Goal: Task Accomplishment & Management: Use online tool/utility

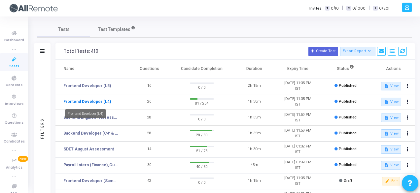
click at [104, 102] on link "Frontend Developer (L4)" at bounding box center [86, 102] width 47 height 6
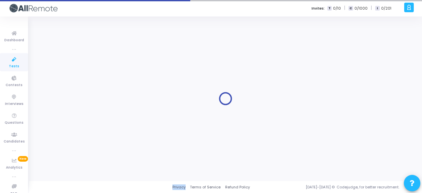
click at [104, 102] on div at bounding box center [225, 98] width 377 height 155
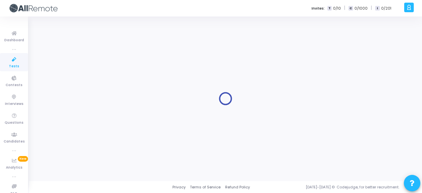
click at [196, 102] on div at bounding box center [225, 98] width 377 height 155
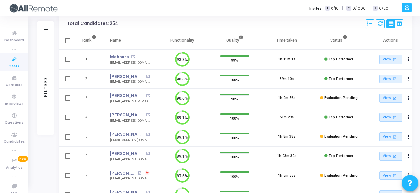
scroll to position [44, 0]
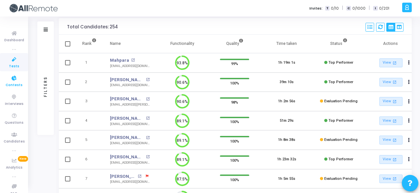
click at [15, 80] on icon at bounding box center [14, 78] width 14 height 8
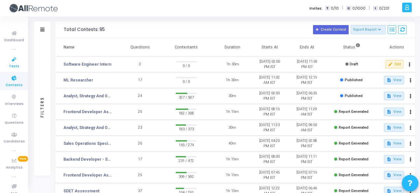
click at [13, 63] on icon at bounding box center [14, 59] width 14 height 8
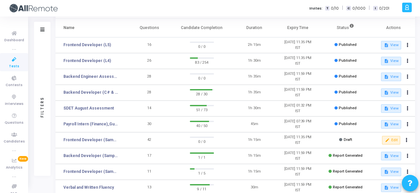
scroll to position [42, 0]
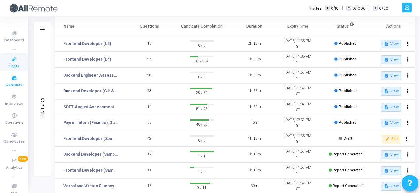
click at [13, 86] on span "Contests" at bounding box center [14, 85] width 17 height 6
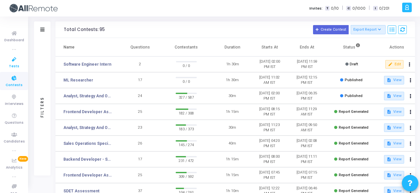
click at [15, 63] on icon at bounding box center [14, 59] width 14 height 8
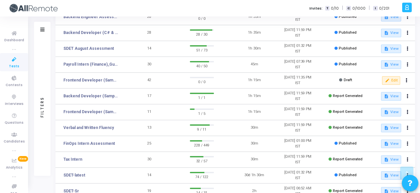
scroll to position [104, 0]
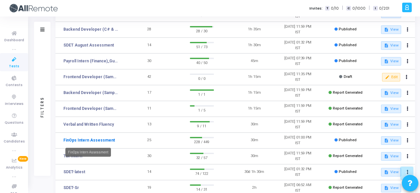
click at [99, 139] on link "FinOps Intern Assessment" at bounding box center [88, 140] width 51 height 6
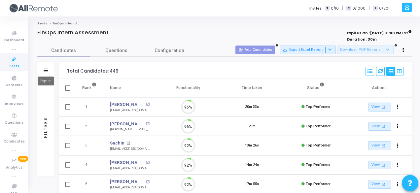
scroll to position [14, 16]
click at [47, 71] on icon at bounding box center [46, 71] width 4 height 4
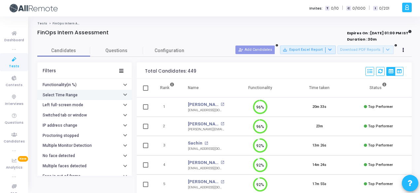
click at [77, 93] on div "Select Time Range" at bounding box center [61, 95] width 37 height 5
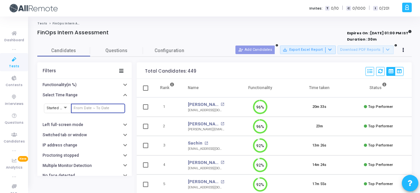
click at [86, 107] on input "text" at bounding box center [98, 108] width 49 height 4
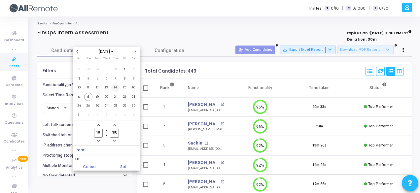
click at [117, 87] on span "14" at bounding box center [115, 87] width 8 height 8
click at [91, 96] on span "18" at bounding box center [88, 97] width 8 height 8
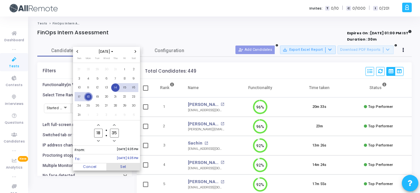
click at [134, 165] on span "Set" at bounding box center [123, 166] width 34 height 7
type input "8/14/2025, 6:35 PM - 8/18/2025, 6:35 PM"
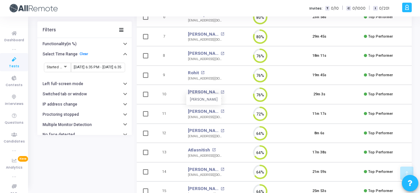
scroll to position [17, 0]
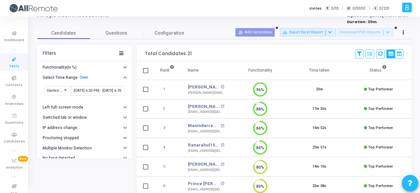
click at [17, 56] on icon at bounding box center [14, 59] width 14 height 8
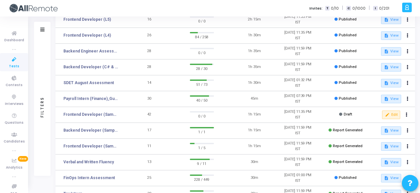
scroll to position [72, 0]
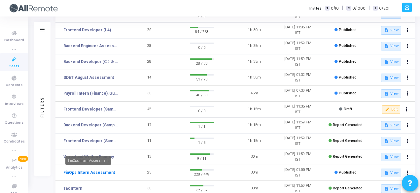
click at [99, 172] on link "FinOps Intern Assessment" at bounding box center [88, 173] width 51 height 6
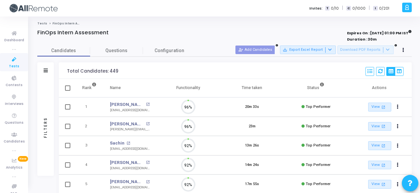
scroll to position [14, 16]
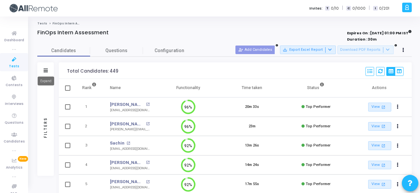
click at [45, 71] on icon at bounding box center [46, 71] width 4 height 4
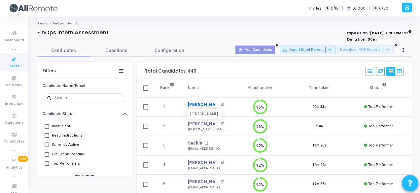
click at [198, 103] on link "Kanishk Gupta" at bounding box center [203, 104] width 31 height 7
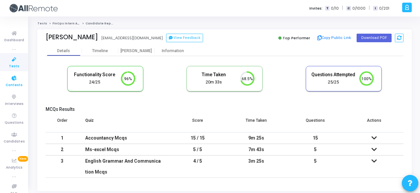
click at [20, 85] on span "Contests" at bounding box center [14, 85] width 17 height 6
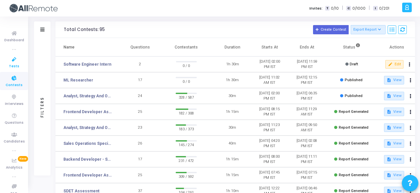
click at [19, 60] on icon at bounding box center [14, 59] width 14 height 8
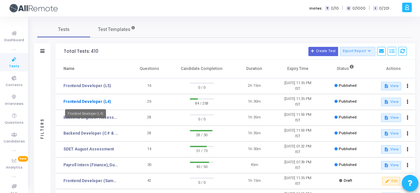
click at [85, 104] on link "Frontend Developer (L4)" at bounding box center [86, 102] width 47 height 6
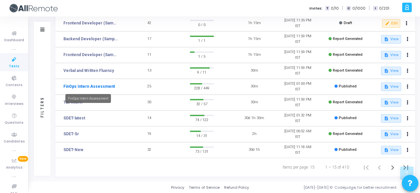
click at [103, 83] on link "FinOps Intern Assessment" at bounding box center [88, 86] width 51 height 6
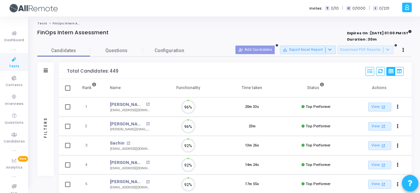
scroll to position [14, 16]
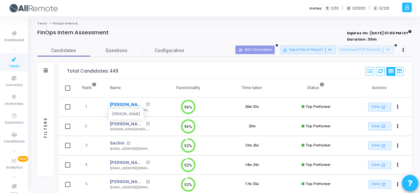
click at [130, 104] on link "Kanishk Gupta" at bounding box center [127, 104] width 34 height 7
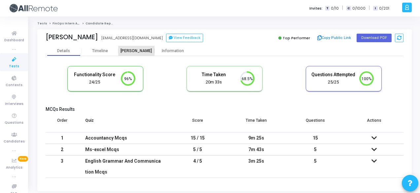
click at [142, 51] on div "[PERSON_NAME]" at bounding box center [136, 50] width 36 height 5
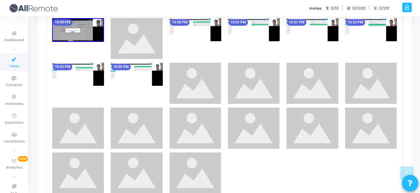
click at [270, 83] on img at bounding box center [254, 83] width 52 height 41
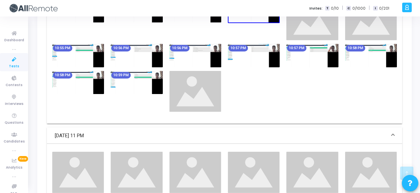
click at [156, 78] on img at bounding box center [136, 82] width 52 height 23
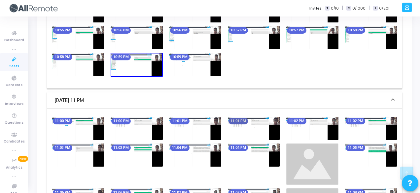
click at [242, 123] on mat-chip "11:01 PM" at bounding box center [237, 121] width 19 height 7
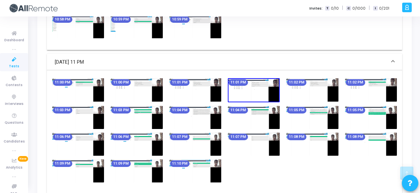
click at [272, 141] on img at bounding box center [254, 144] width 52 height 23
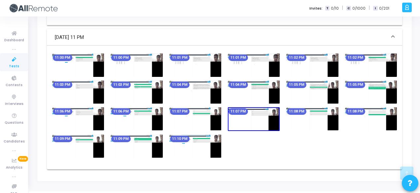
click at [194, 139] on img at bounding box center [195, 146] width 52 height 23
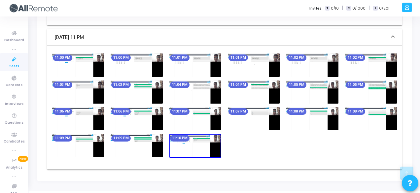
click at [252, 88] on img at bounding box center [254, 91] width 52 height 23
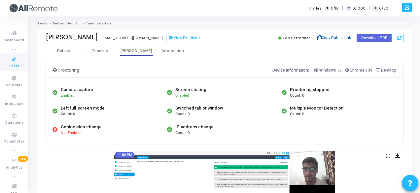
click at [338, 39] on button "Copy Public Link" at bounding box center [334, 38] width 38 height 10
click at [14, 85] on span "Contests" at bounding box center [14, 85] width 17 height 6
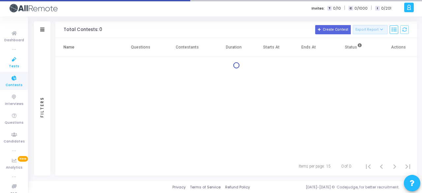
click at [13, 65] on span "Tests" at bounding box center [14, 67] width 10 height 6
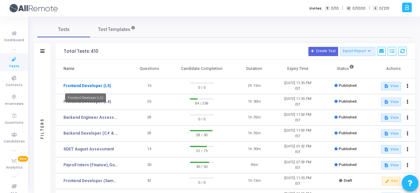
click at [102, 83] on link "Frontend Developer (L5)" at bounding box center [86, 86] width 47 height 6
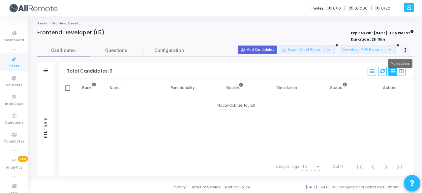
click at [407, 49] on button at bounding box center [405, 50] width 9 height 9
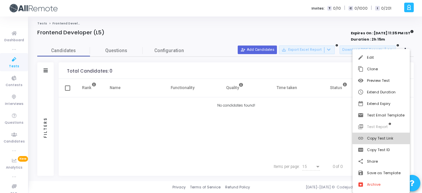
click at [385, 136] on button "link Copy Test Link" at bounding box center [381, 139] width 57 height 12
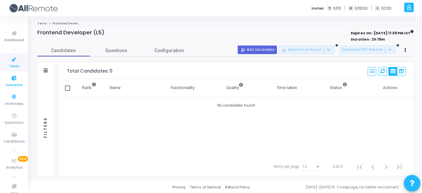
click at [7, 81] on icon at bounding box center [14, 78] width 14 height 8
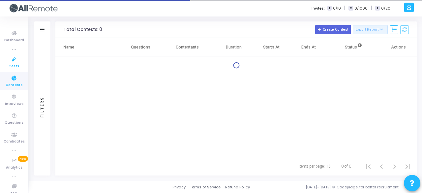
click at [11, 59] on icon at bounding box center [14, 59] width 14 height 8
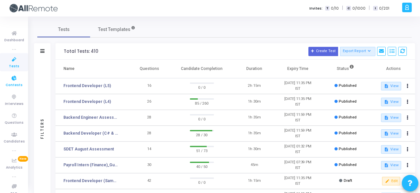
click at [19, 78] on icon at bounding box center [14, 78] width 14 height 8
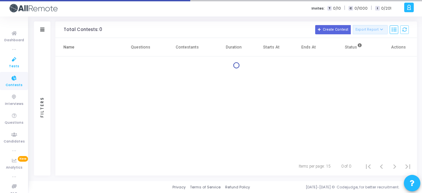
click at [11, 58] on icon at bounding box center [14, 59] width 14 height 8
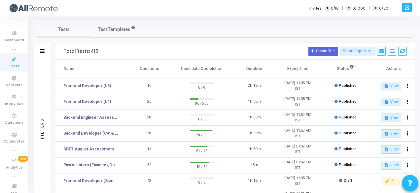
click at [99, 82] on td "Frontend Developer (L5)" at bounding box center [91, 86] width 72 height 16
click at [101, 85] on link "Frontend Developer (L5)" at bounding box center [86, 86] width 47 height 6
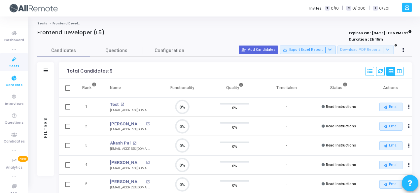
click at [17, 81] on icon at bounding box center [14, 78] width 14 height 8
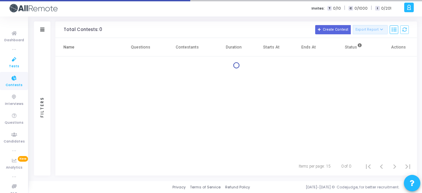
click at [16, 61] on icon at bounding box center [14, 59] width 14 height 8
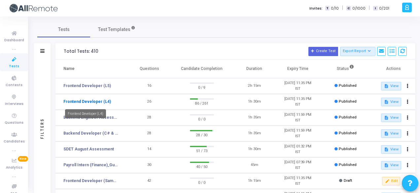
click at [69, 103] on link "Frontend Developer (L4)" at bounding box center [86, 102] width 47 height 6
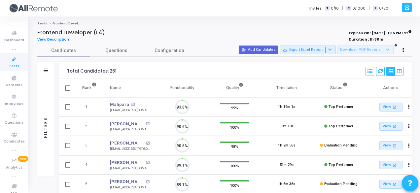
scroll to position [14, 16]
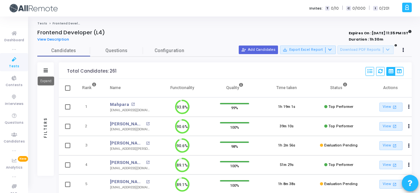
click at [44, 69] on icon at bounding box center [46, 71] width 4 height 4
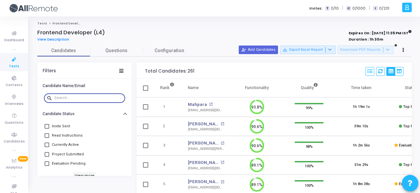
click at [67, 97] on input "text" at bounding box center [88, 98] width 68 height 4
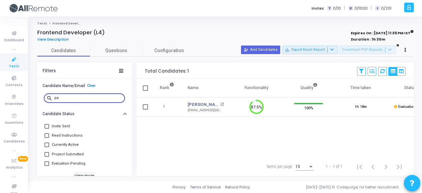
type input "p"
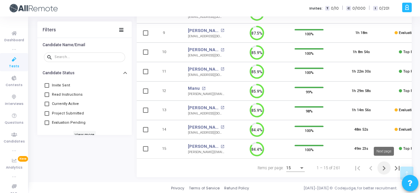
click at [387, 168] on icon "Next page" at bounding box center [383, 168] width 9 height 9
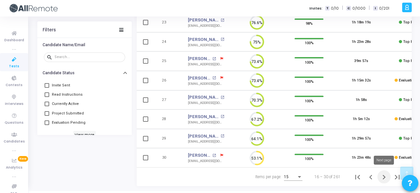
click at [387, 176] on icon "Next page" at bounding box center [383, 176] width 9 height 9
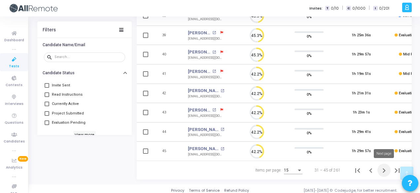
click at [383, 168] on icon "Next page" at bounding box center [383, 170] width 3 height 5
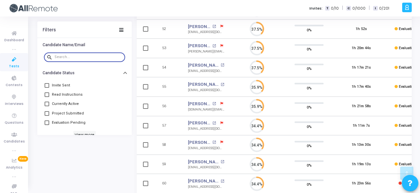
click at [86, 58] on input "text" at bounding box center [88, 57] width 68 height 4
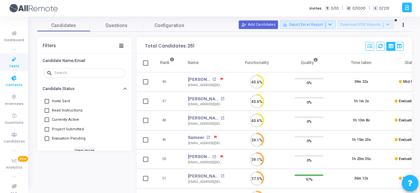
click at [19, 81] on link "Contests" at bounding box center [14, 81] width 28 height 18
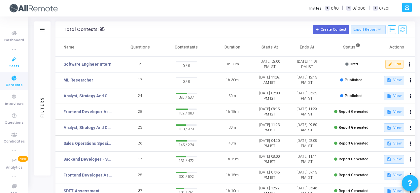
click at [15, 65] on span "Tests" at bounding box center [14, 67] width 10 height 6
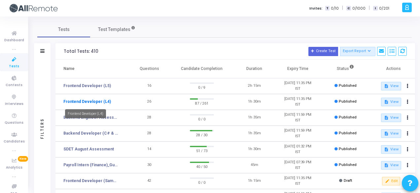
click at [102, 102] on link "Frontend Developer (L4)" at bounding box center [86, 102] width 47 height 6
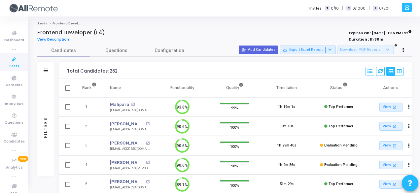
click at [48, 68] on div "Filters" at bounding box center [45, 70] width 16 height 16
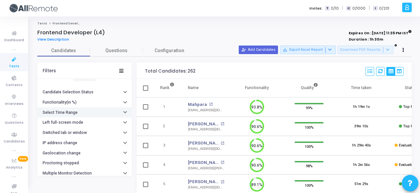
click at [78, 110] on button "Select Time Range" at bounding box center [84, 112] width 94 height 10
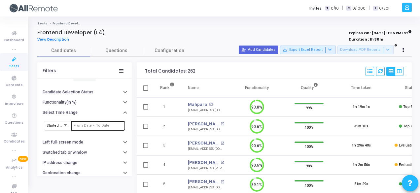
click at [89, 124] on input "text" at bounding box center [98, 126] width 49 height 4
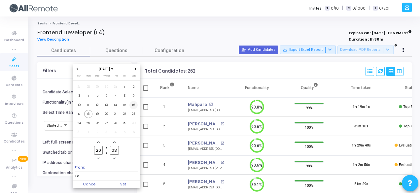
click at [132, 105] on span "16" at bounding box center [133, 105] width 8 height 8
click at [89, 113] on span "18" at bounding box center [88, 114] width 8 height 8
click at [136, 182] on span "Set" at bounding box center [123, 183] width 34 height 7
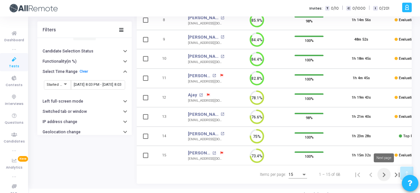
click at [387, 176] on icon "Next page" at bounding box center [383, 174] width 9 height 9
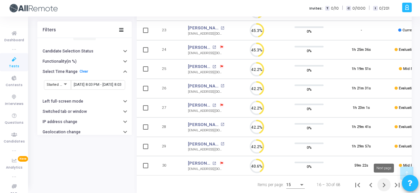
click at [383, 184] on icon "Next page" at bounding box center [383, 184] width 9 height 9
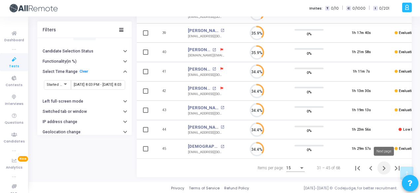
click at [382, 170] on icon "Next page" at bounding box center [383, 168] width 9 height 9
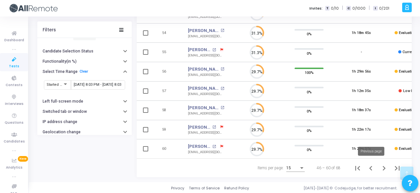
click at [369, 169] on icon "Previous page" at bounding box center [370, 168] width 9 height 9
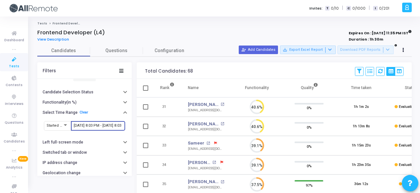
click at [95, 124] on input "8/16/2025, 8:03 PM - 8/18/2025, 8:03 PM" at bounding box center [98, 126] width 49 height 4
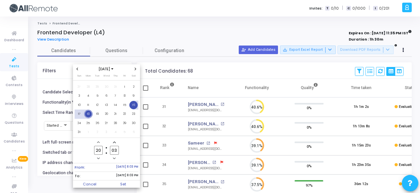
click at [132, 106] on span "16" at bounding box center [133, 105] width 8 height 8
click at [73, 114] on div "Sun Mon Tue Wed Thu Fri Sat 27 28 29 30 31 1 2 3 4 5 6 7 8 9 10 11 12 13 14 15 …" at bounding box center [106, 106] width 67 height 65
click at [79, 114] on span "17" at bounding box center [79, 114] width 8 height 8
click at [86, 114] on span "18" at bounding box center [88, 114] width 8 height 8
click at [78, 114] on span "17" at bounding box center [79, 114] width 8 height 8
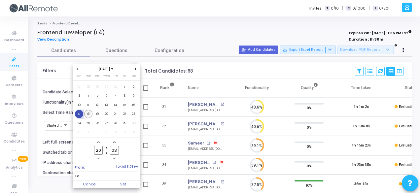
click at [89, 113] on span "18" at bounding box center [88, 114] width 8 height 8
click at [129, 179] on span "To: 8/18/2025, 8:03 PM" at bounding box center [107, 176] width 64 height 8
click at [130, 181] on span "Set" at bounding box center [123, 183] width 34 height 7
type input "8/17/2025, 8:03 PM - 8/18/2025, 8:03 PM"
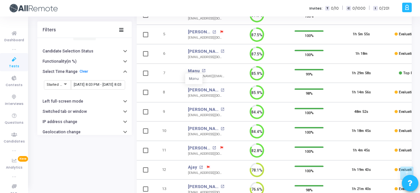
scroll to position [150, 0]
click at [17, 82] on span "Contests" at bounding box center [14, 85] width 17 height 6
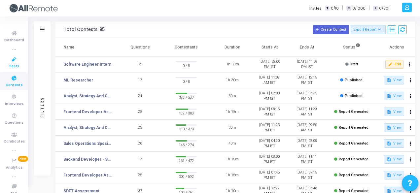
click at [15, 68] on span "Tests" at bounding box center [14, 67] width 10 height 6
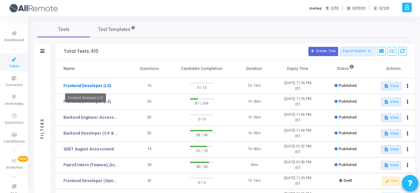
click at [103, 86] on link "Frontend Developer (L5)" at bounding box center [86, 86] width 47 height 6
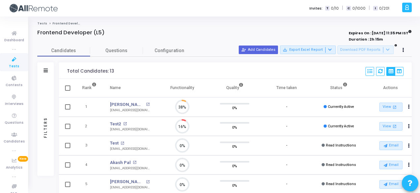
scroll to position [14, 16]
click at [13, 81] on icon at bounding box center [14, 78] width 14 height 8
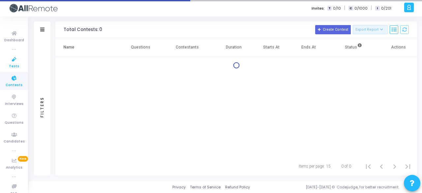
click at [15, 66] on span "Tests" at bounding box center [14, 67] width 10 height 6
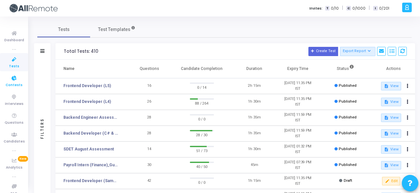
click at [21, 84] on link "Contests" at bounding box center [14, 81] width 28 height 18
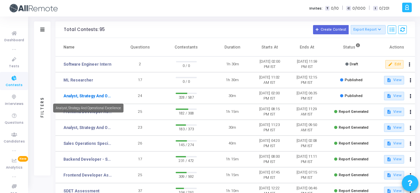
click at [97, 97] on link "Analyst, Strategy And Operational Excellence" at bounding box center [87, 96] width 49 height 6
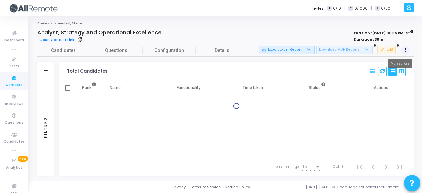
click at [407, 47] on div at bounding box center [405, 50] width 9 height 9
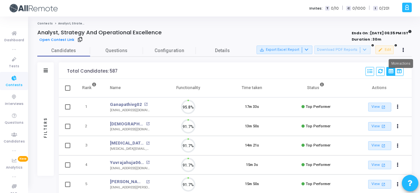
scroll to position [14, 16]
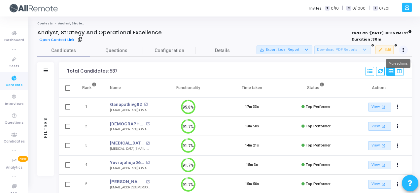
click at [404, 47] on button at bounding box center [402, 50] width 9 height 9
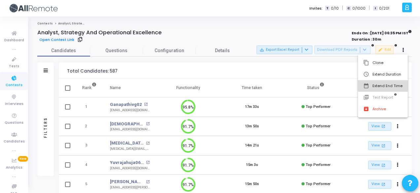
click at [385, 85] on button "date_range Extend End Time" at bounding box center [383, 86] width 50 height 12
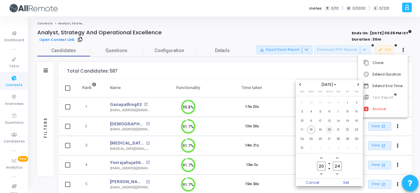
click at [328, 132] on span "20" at bounding box center [329, 130] width 8 height 8
click at [341, 182] on span "Set" at bounding box center [346, 182] width 34 height 7
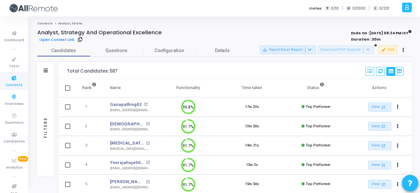
click at [10, 79] on icon at bounding box center [14, 78] width 14 height 8
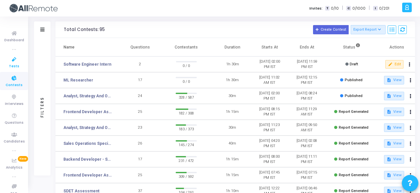
click at [15, 57] on icon at bounding box center [14, 59] width 14 height 8
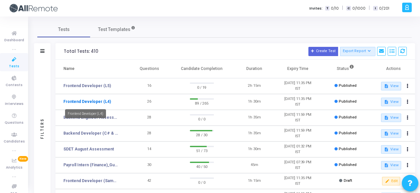
click at [88, 101] on link "Frontend Developer (L4)" at bounding box center [86, 102] width 47 height 6
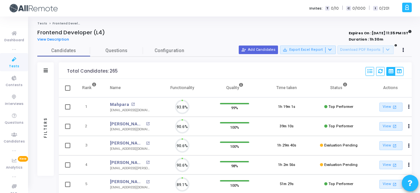
scroll to position [14, 16]
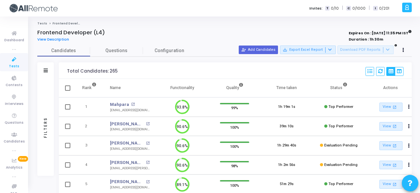
click at [42, 71] on div "Filters" at bounding box center [45, 70] width 16 height 16
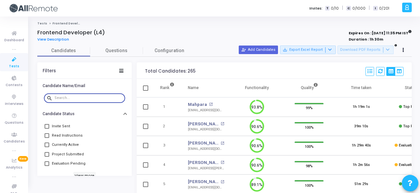
click at [69, 97] on input "text" at bounding box center [88, 98] width 68 height 4
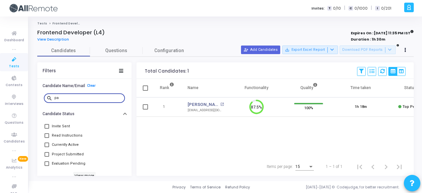
type input "p"
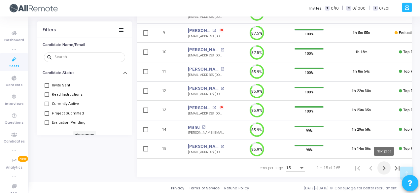
click at [388, 166] on icon "Next page" at bounding box center [383, 168] width 9 height 9
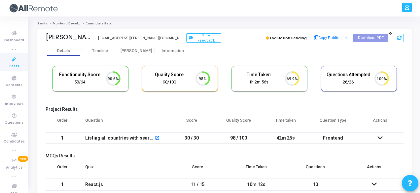
scroll to position [14, 16]
click at [170, 53] on div "Information" at bounding box center [172, 51] width 36 height 10
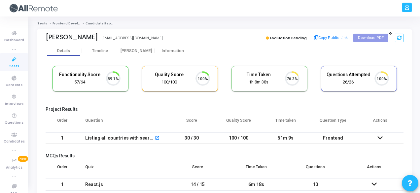
scroll to position [14, 16]
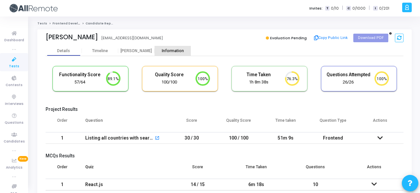
click at [173, 53] on div "Information" at bounding box center [172, 50] width 36 height 5
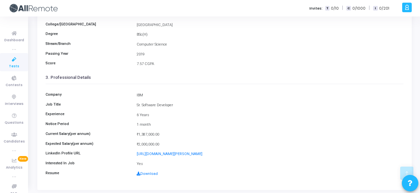
scroll to position [132, 0]
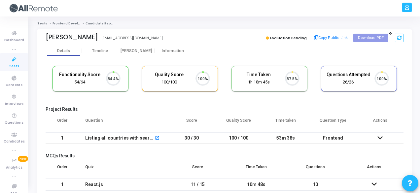
scroll to position [14, 16]
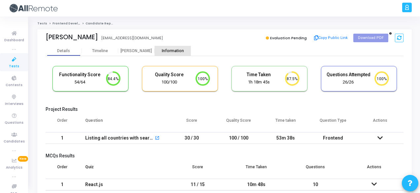
click at [162, 52] on div "Information" at bounding box center [172, 50] width 36 height 5
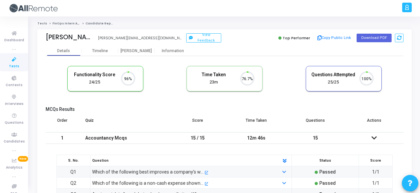
scroll to position [14, 16]
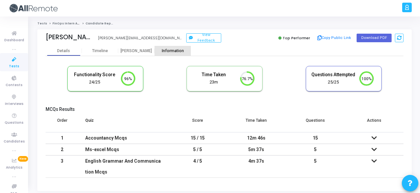
click at [175, 51] on div "Information" at bounding box center [172, 50] width 36 height 5
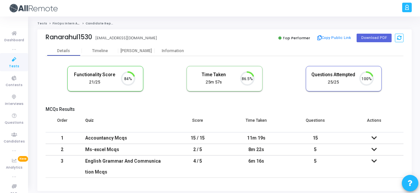
scroll to position [14, 16]
click at [160, 53] on div "Information" at bounding box center [172, 51] width 36 height 10
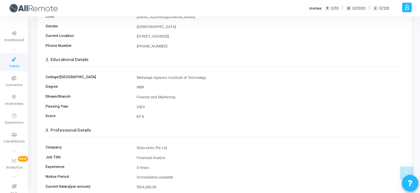
scroll to position [152, 0]
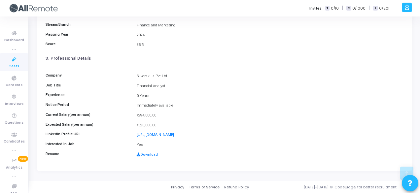
click at [146, 152] on div "Resume Download" at bounding box center [224, 155] width 364 height 6
click at [149, 154] on link "Download" at bounding box center [147, 154] width 21 height 4
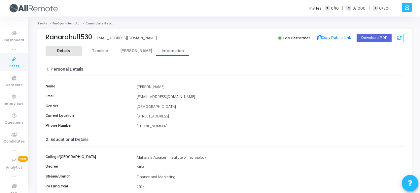
click at [73, 49] on div "Details" at bounding box center [64, 50] width 36 height 5
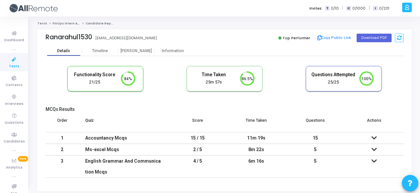
scroll to position [14, 16]
click at [138, 50] on div "[PERSON_NAME]" at bounding box center [136, 50] width 36 height 5
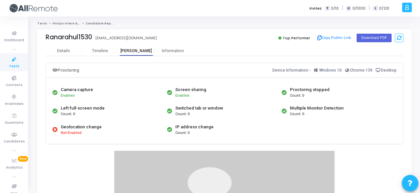
scroll to position [169, 0]
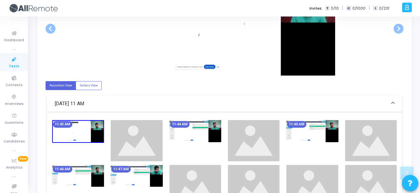
click at [162, 173] on img at bounding box center [136, 176] width 52 height 22
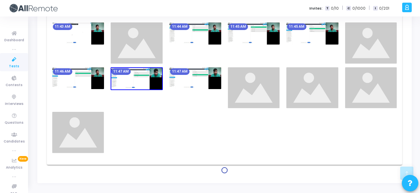
scroll to position [267, 0]
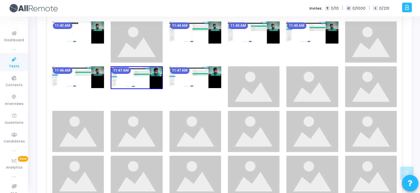
click at [259, 127] on img at bounding box center [254, 131] width 52 height 41
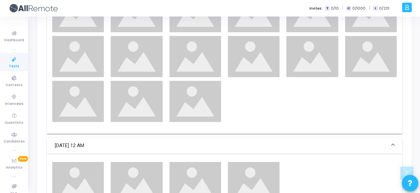
scroll to position [461, 0]
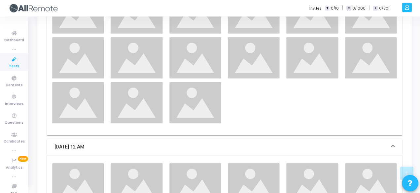
click at [266, 67] on img at bounding box center [254, 57] width 52 height 41
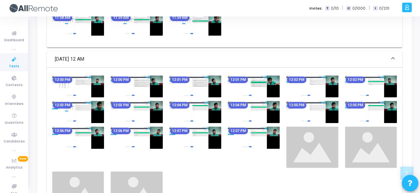
scroll to position [235, 0]
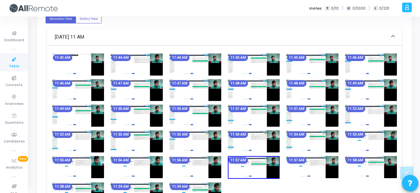
click at [201, 186] on img at bounding box center [195, 193] width 52 height 22
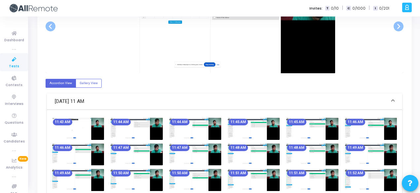
scroll to position [0, 0]
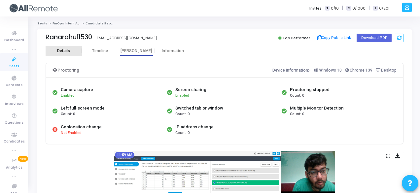
click at [63, 49] on div "Details" at bounding box center [63, 50] width 13 height 5
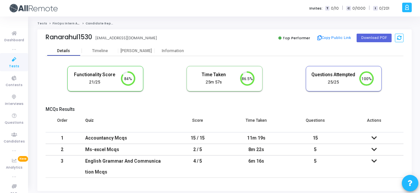
scroll to position [14, 16]
click at [338, 37] on button "Copy Public Link" at bounding box center [334, 38] width 38 height 10
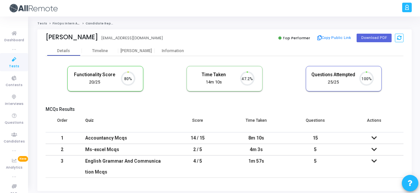
scroll to position [14, 16]
click at [172, 52] on div "Information" at bounding box center [172, 50] width 36 height 5
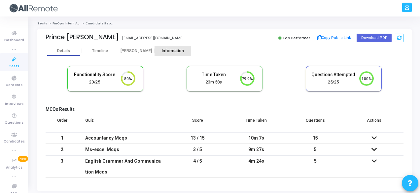
click at [167, 48] on div "Information" at bounding box center [172, 50] width 36 height 5
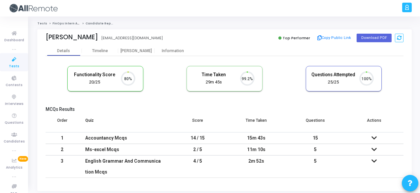
scroll to position [14, 16]
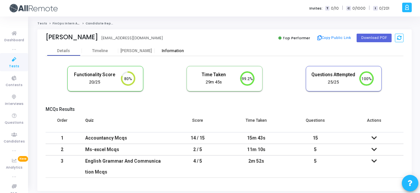
click at [169, 53] on div "Information" at bounding box center [172, 50] width 36 height 5
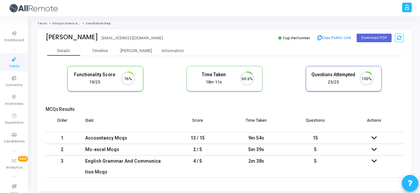
scroll to position [14, 16]
click at [179, 51] on div "Information" at bounding box center [172, 50] width 36 height 5
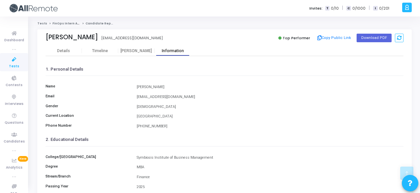
scroll to position [152, 0]
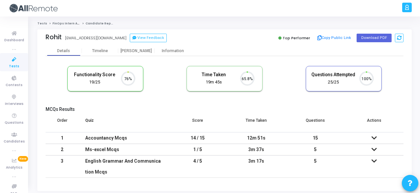
scroll to position [14, 16]
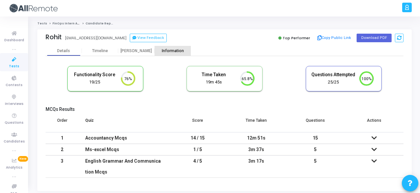
click at [174, 48] on div "Information" at bounding box center [172, 51] width 36 height 10
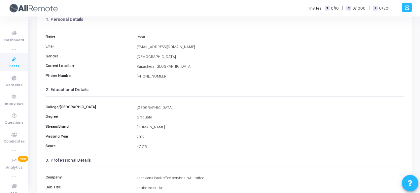
scroll to position [49, 0]
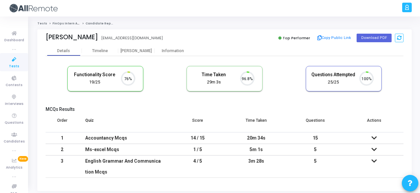
scroll to position [14, 16]
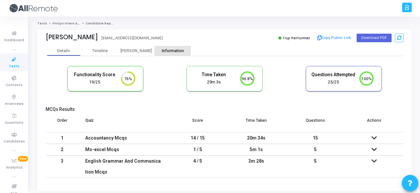
click at [155, 52] on div "Information" at bounding box center [172, 50] width 36 height 5
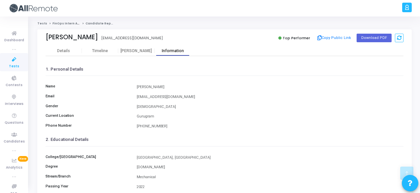
scroll to position [152, 0]
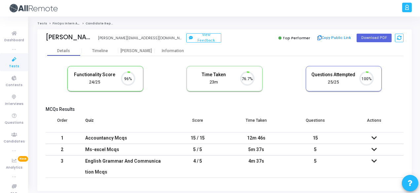
scroll to position [14, 16]
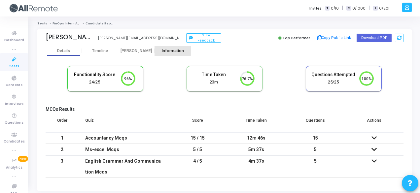
click at [168, 48] on div "Information" at bounding box center [172, 51] width 36 height 10
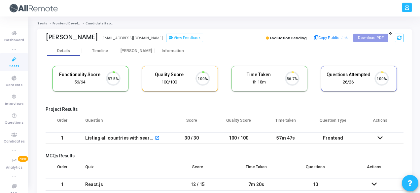
scroll to position [14, 16]
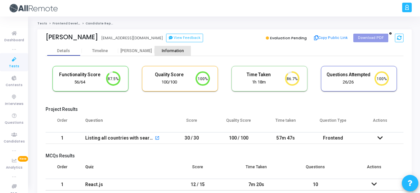
click at [182, 47] on div "Information" at bounding box center [172, 51] width 36 height 10
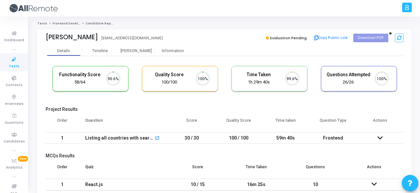
scroll to position [14, 16]
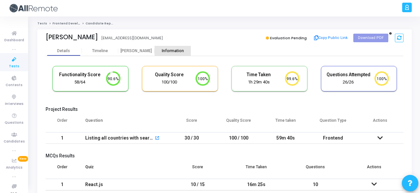
click at [178, 49] on div "Information" at bounding box center [172, 50] width 36 height 5
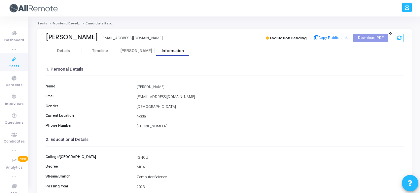
scroll to position [152, 0]
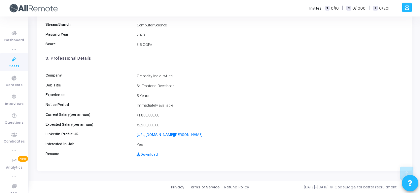
drag, startPoint x: 137, startPoint y: 75, endPoint x: 175, endPoint y: 74, distance: 38.3
click at [175, 74] on div "Grapecity India pvt ltd" at bounding box center [269, 77] width 273 height 6
copy div "Grapecity India pvt ltd"
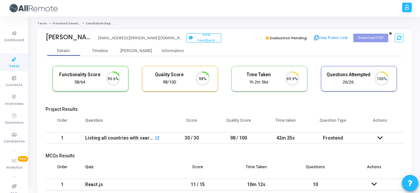
scroll to position [14, 16]
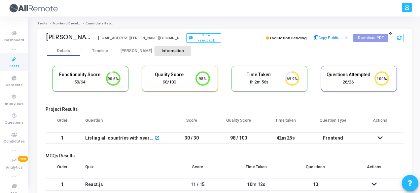
click at [171, 52] on div "Information" at bounding box center [172, 50] width 36 height 5
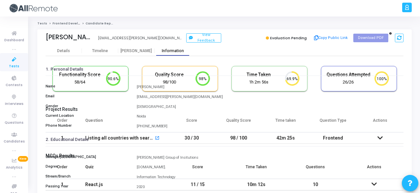
scroll to position [152, 0]
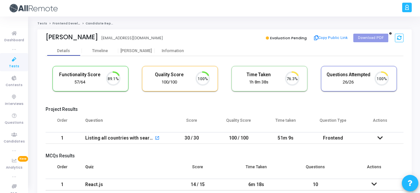
scroll to position [14, 16]
click at [172, 49] on div "Information" at bounding box center [172, 50] width 36 height 5
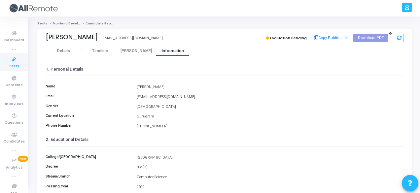
scroll to position [152, 0]
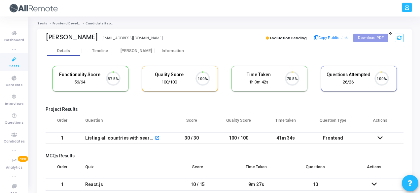
scroll to position [14, 16]
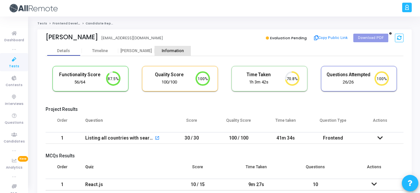
click at [177, 48] on div "Information" at bounding box center [172, 50] width 36 height 5
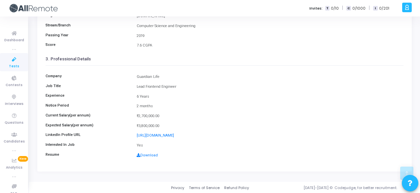
scroll to position [152, 0]
drag, startPoint x: 160, startPoint y: 75, endPoint x: 133, endPoint y: 78, distance: 27.8
click at [133, 78] on div "Company Guardian Life" at bounding box center [224, 76] width 364 height 6
copy div "Guardian Life"
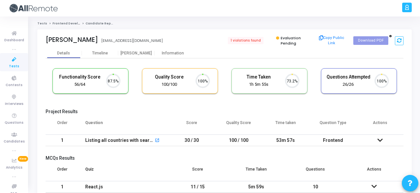
scroll to position [14, 16]
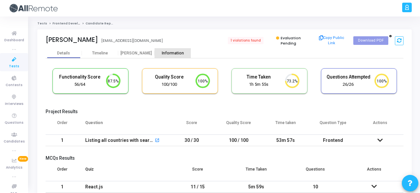
click at [182, 52] on div "Information" at bounding box center [172, 53] width 36 height 5
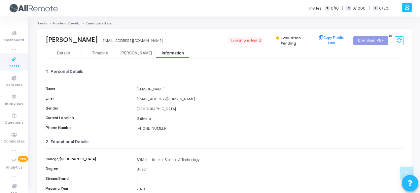
scroll to position [152, 0]
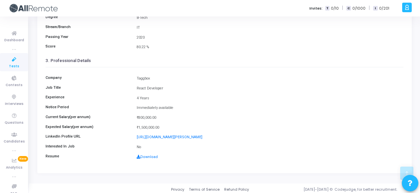
drag, startPoint x: 151, startPoint y: 73, endPoint x: 133, endPoint y: 76, distance: 18.4
click at [133, 76] on div "Company Taggbox Job Title React Developer Experience 4 Years Notice Period Imme…" at bounding box center [225, 115] width 358 height 96
copy div "Taggbox"
click at [368, 76] on div "Taggbox" at bounding box center [269, 79] width 273 height 6
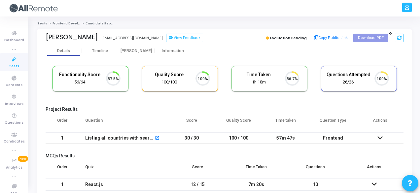
scroll to position [14, 16]
click at [105, 50] on div "Timeline" at bounding box center [100, 50] width 16 height 5
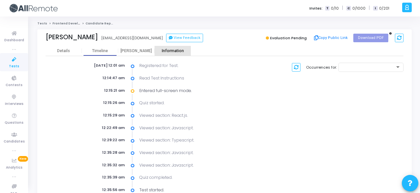
click at [183, 48] on div "Information" at bounding box center [172, 51] width 36 height 10
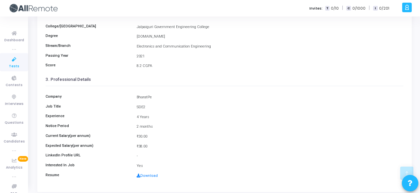
scroll to position [152, 0]
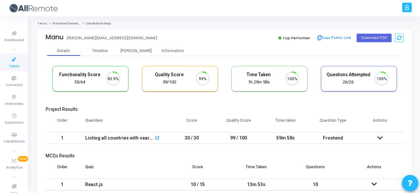
scroll to position [14, 16]
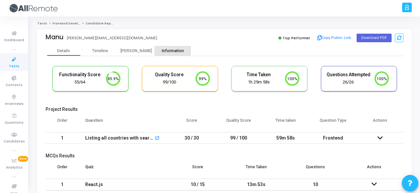
click at [175, 51] on div "Information" at bounding box center [172, 50] width 36 height 5
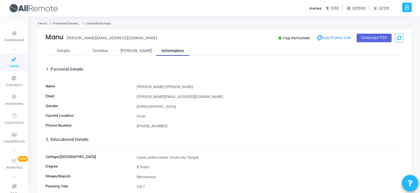
scroll to position [152, 0]
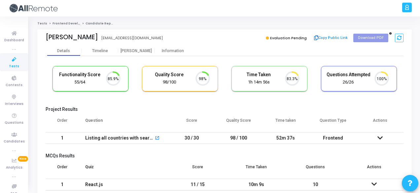
scroll to position [14, 16]
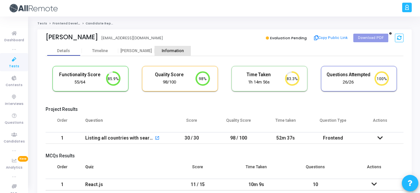
click at [167, 49] on div "Information" at bounding box center [172, 50] width 36 height 5
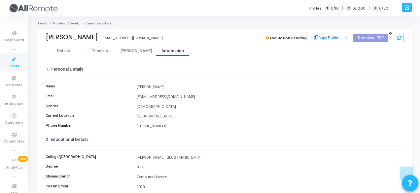
scroll to position [152, 0]
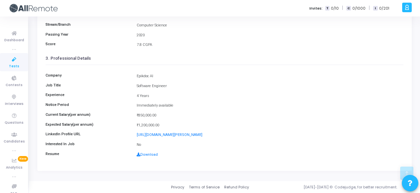
drag, startPoint x: 136, startPoint y: 74, endPoint x: 155, endPoint y: 74, distance: 19.5
click at [155, 74] on div "Epikdoc AI" at bounding box center [269, 77] width 273 height 6
copy div "Epikdoc AI"
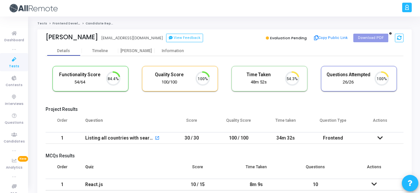
scroll to position [14, 16]
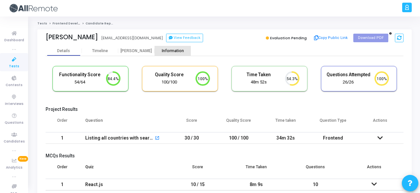
click at [172, 50] on div "Information" at bounding box center [172, 50] width 36 height 5
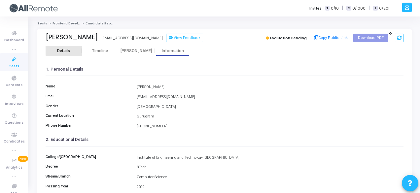
click at [67, 49] on div "Details" at bounding box center [63, 50] width 13 height 5
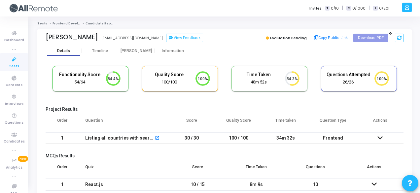
scroll to position [14, 16]
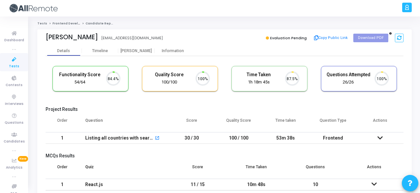
scroll to position [14, 16]
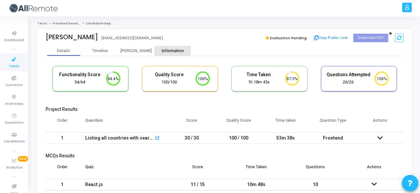
click at [174, 50] on div "Information" at bounding box center [172, 50] width 36 height 5
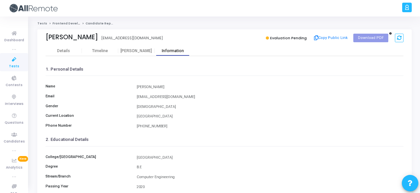
scroll to position [152, 0]
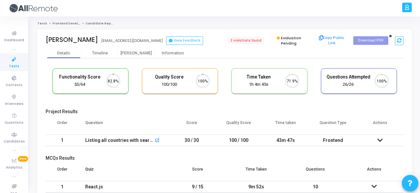
scroll to position [14, 16]
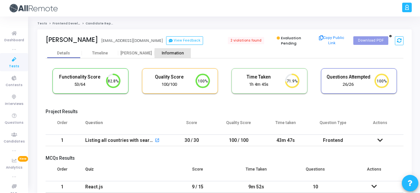
click at [177, 55] on div "Information" at bounding box center [172, 53] width 36 height 10
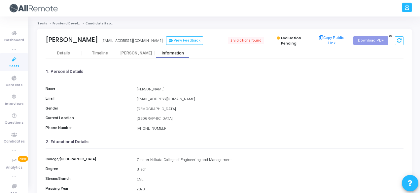
scroll to position [152, 0]
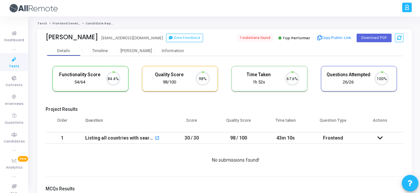
scroll to position [14, 16]
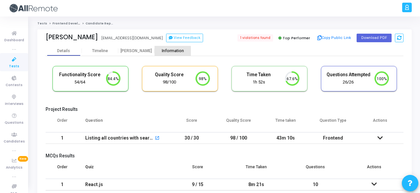
click at [169, 53] on div "Information" at bounding box center [172, 50] width 36 height 5
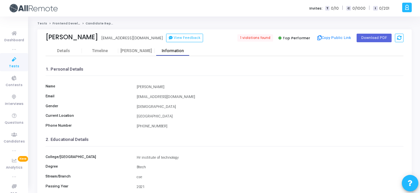
scroll to position [152, 0]
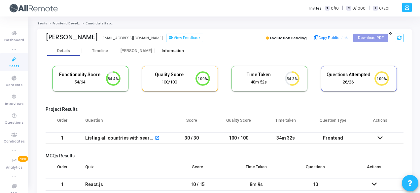
scroll to position [14, 16]
click at [178, 52] on div "Information" at bounding box center [172, 50] width 36 height 5
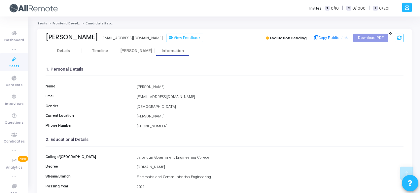
scroll to position [152, 0]
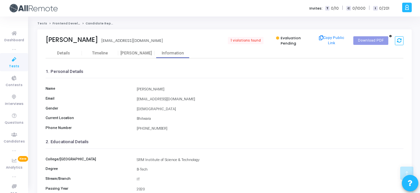
scroll to position [152, 0]
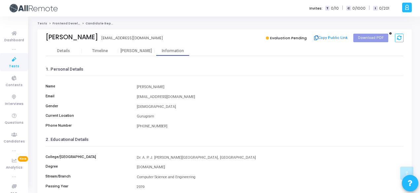
scroll to position [152, 0]
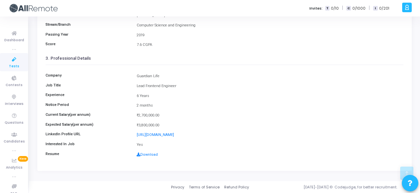
click at [310, 101] on div "Company Guardian Life Job Title Lead Frontend Engineer Experience 6 Years Notic…" at bounding box center [225, 113] width 358 height 96
